Goal: Task Accomplishment & Management: Use online tool/utility

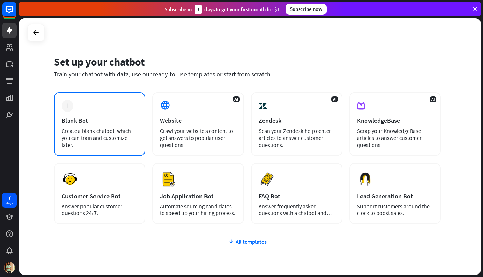
click at [109, 129] on div "Create a blank chatbot, which you can train and customize later." at bounding box center [100, 137] width 76 height 21
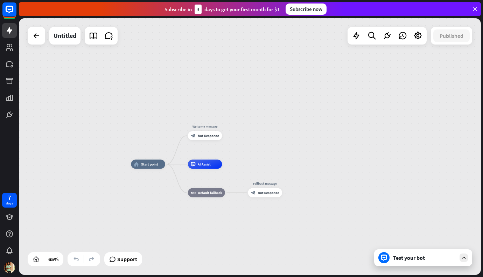
click at [179, 82] on div "home_2 Start point Welcome message block_bot_response Bot Response AI Assist bl…" at bounding box center [250, 146] width 462 height 256
click at [417, 260] on div "Test your bot" at bounding box center [424, 257] width 63 height 7
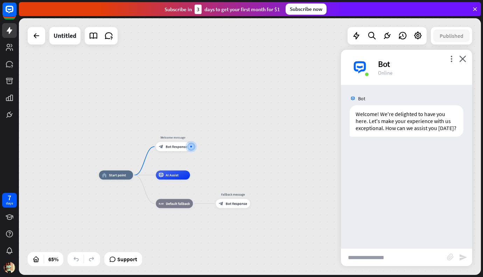
click at [415, 259] on input "text" at bounding box center [394, 257] width 106 height 18
type input "**********"
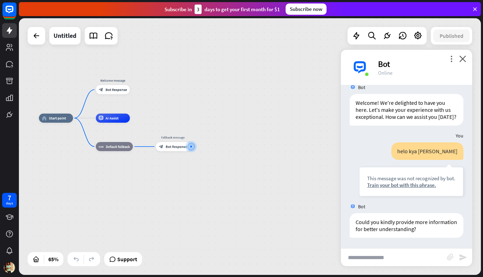
scroll to position [18, 0]
click at [466, 59] on icon "close" at bounding box center [462, 58] width 7 height 7
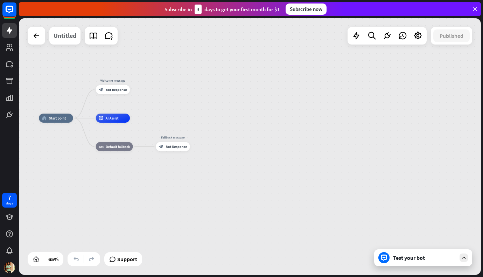
click at [67, 36] on div "Untitled" at bounding box center [65, 36] width 23 height 18
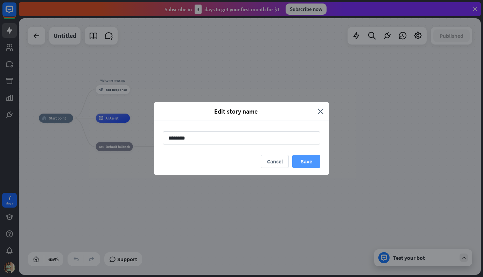
click at [310, 162] on button "Save" at bounding box center [306, 161] width 28 height 13
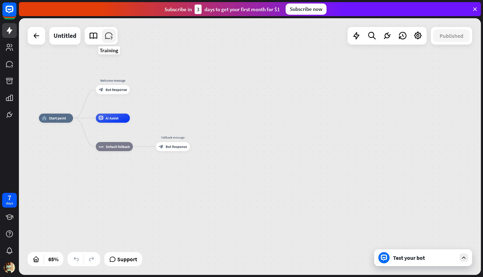
click at [112, 37] on icon at bounding box center [108, 35] width 9 height 9
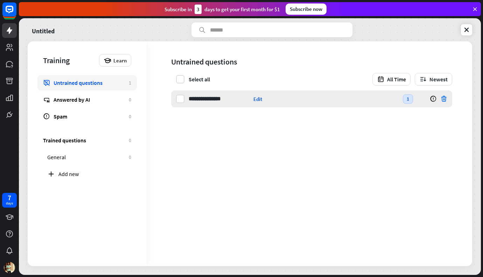
click at [446, 97] on icon at bounding box center [443, 98] width 7 height 7
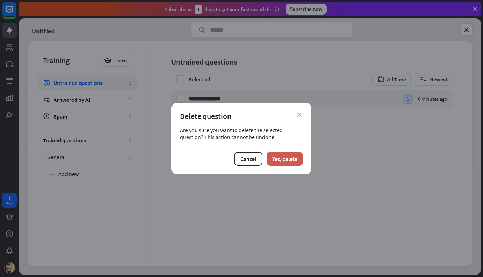
click at [291, 156] on button "Yes, delete" at bounding box center [285, 159] width 36 height 14
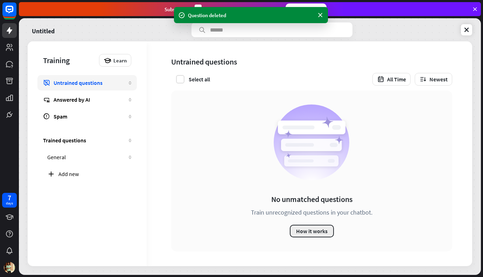
click at [310, 229] on button "How it works" at bounding box center [312, 230] width 44 height 13
